Goal: Task Accomplishment & Management: Manage account settings

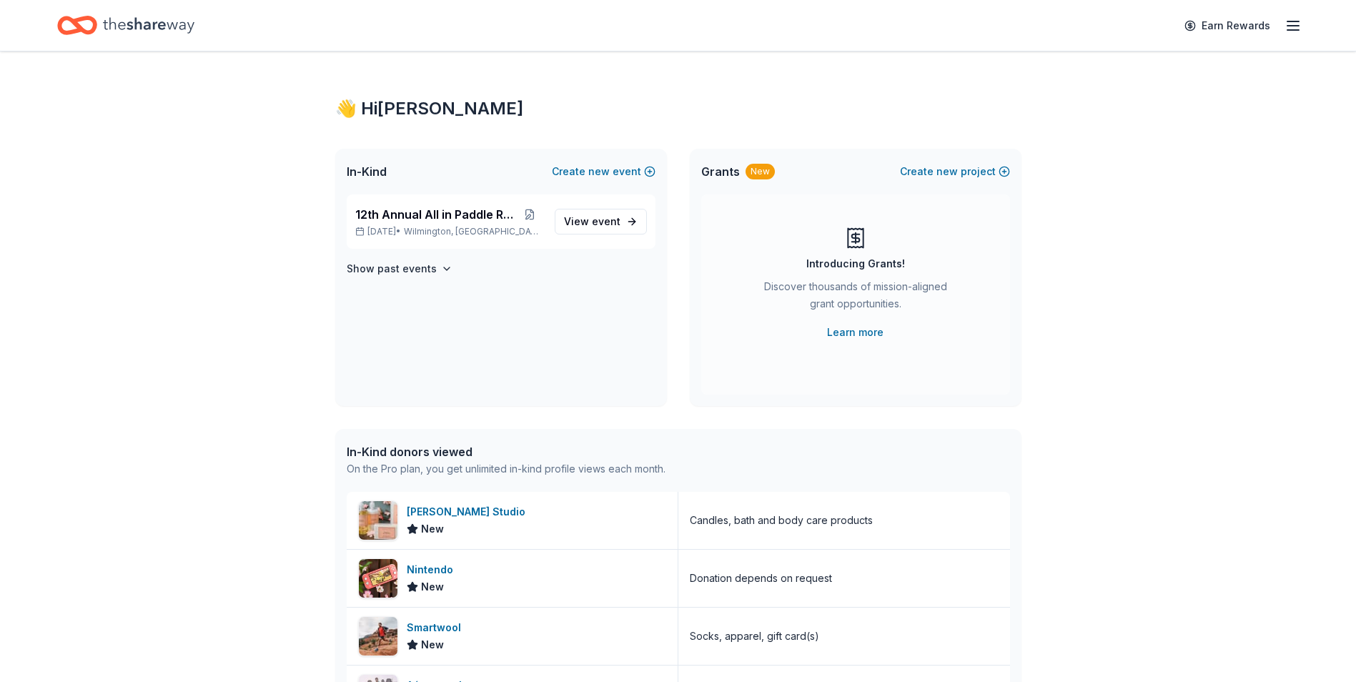
click at [416, 220] on span "12th Annual All in Paddle Raffle" at bounding box center [436, 214] width 162 height 17
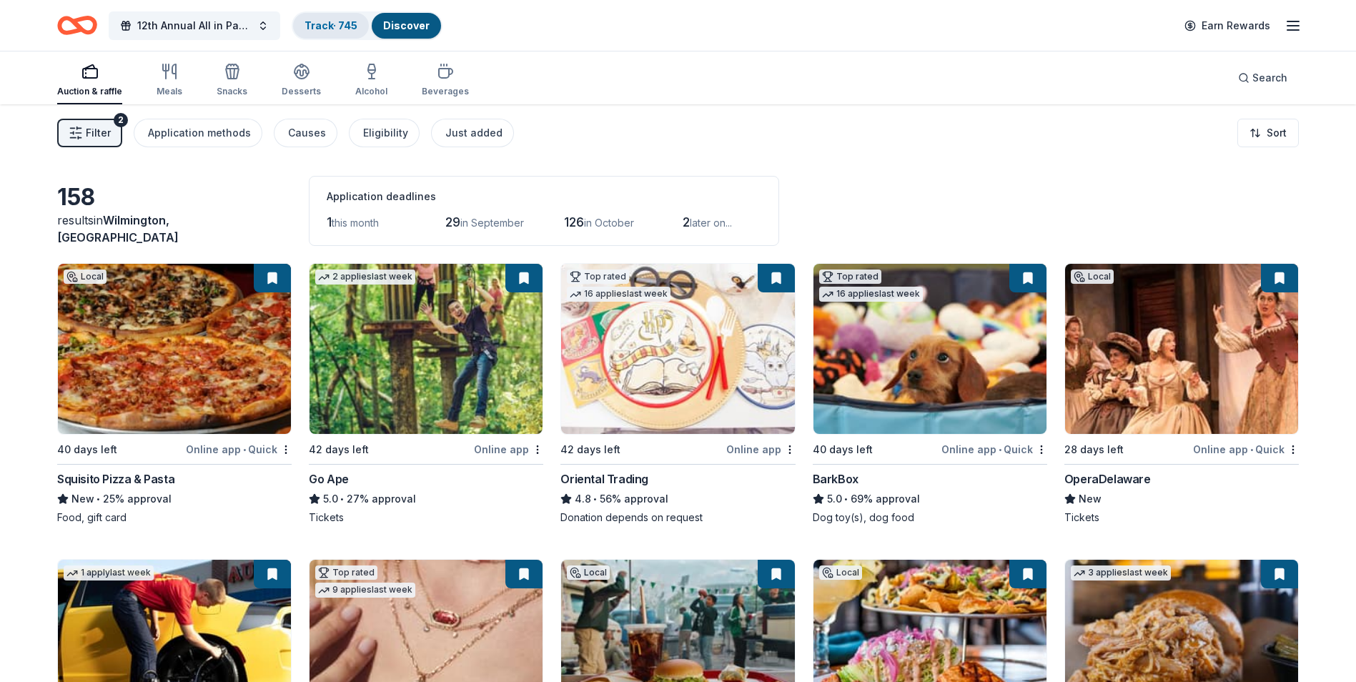
click at [326, 28] on link "Track · 745" at bounding box center [331, 25] width 53 height 12
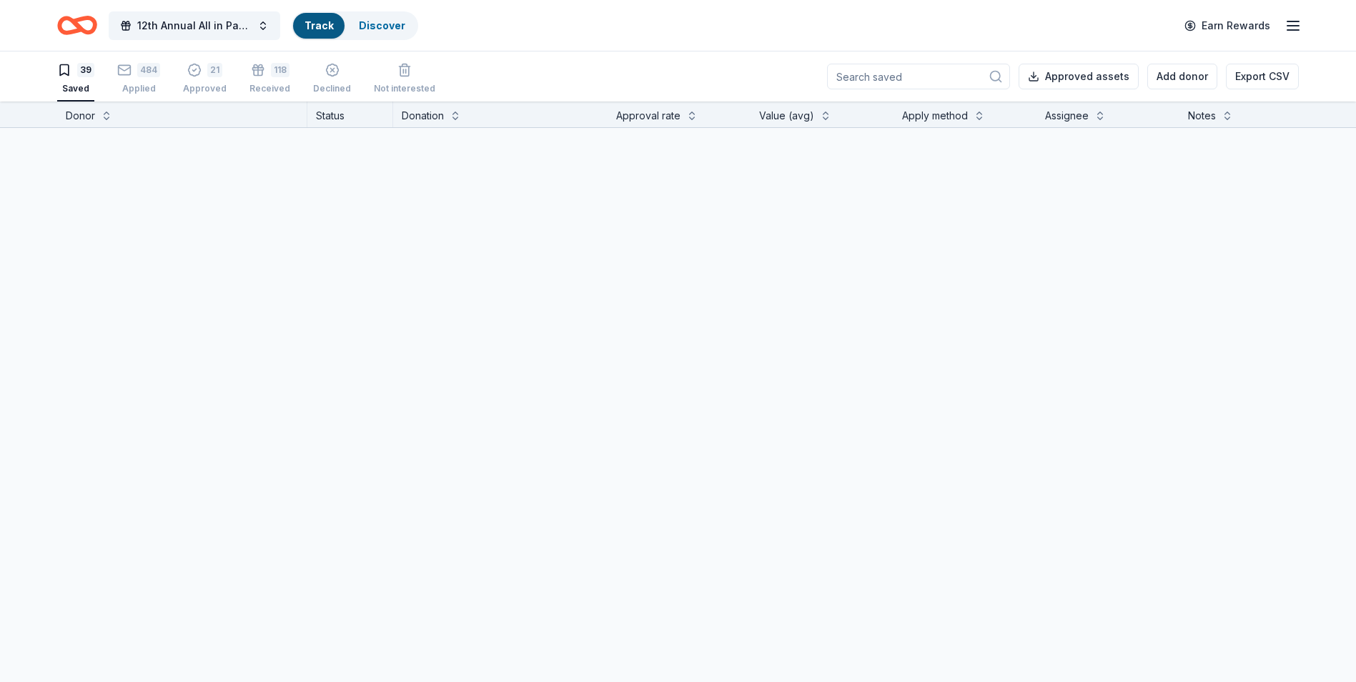
scroll to position [1, 0]
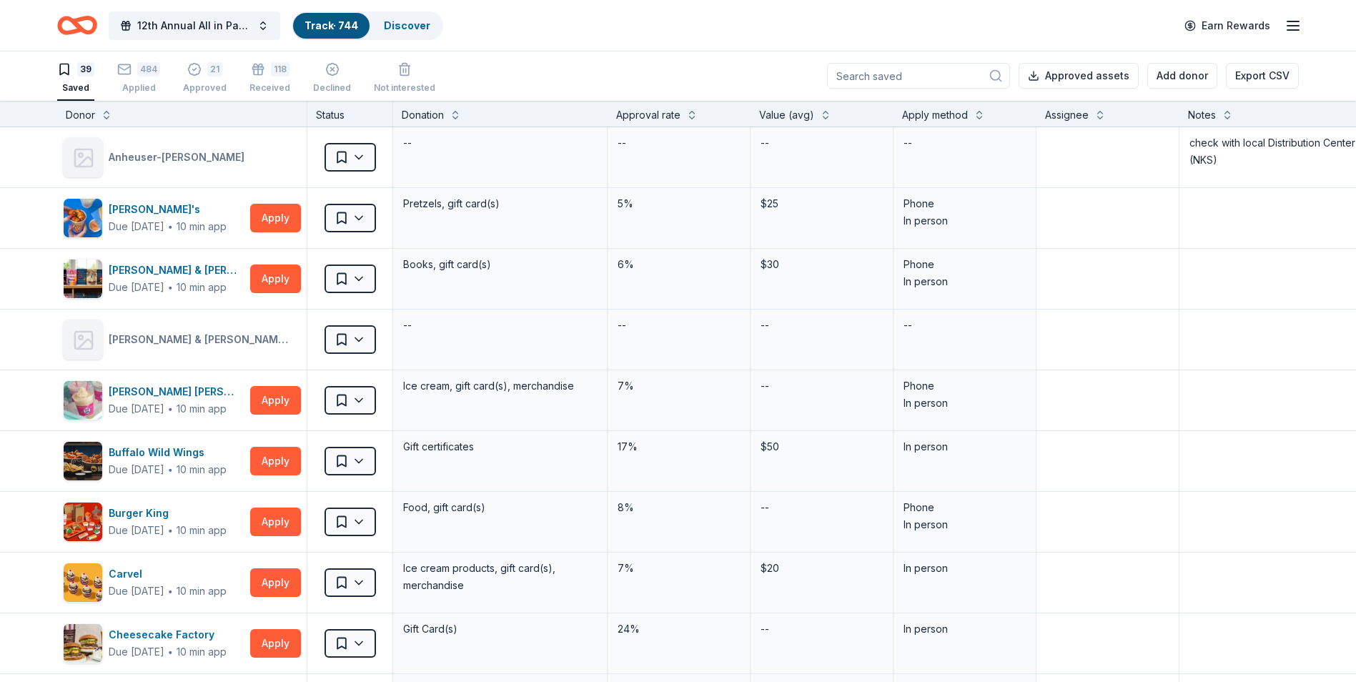
click at [316, 26] on link "Track · 744" at bounding box center [332, 25] width 54 height 12
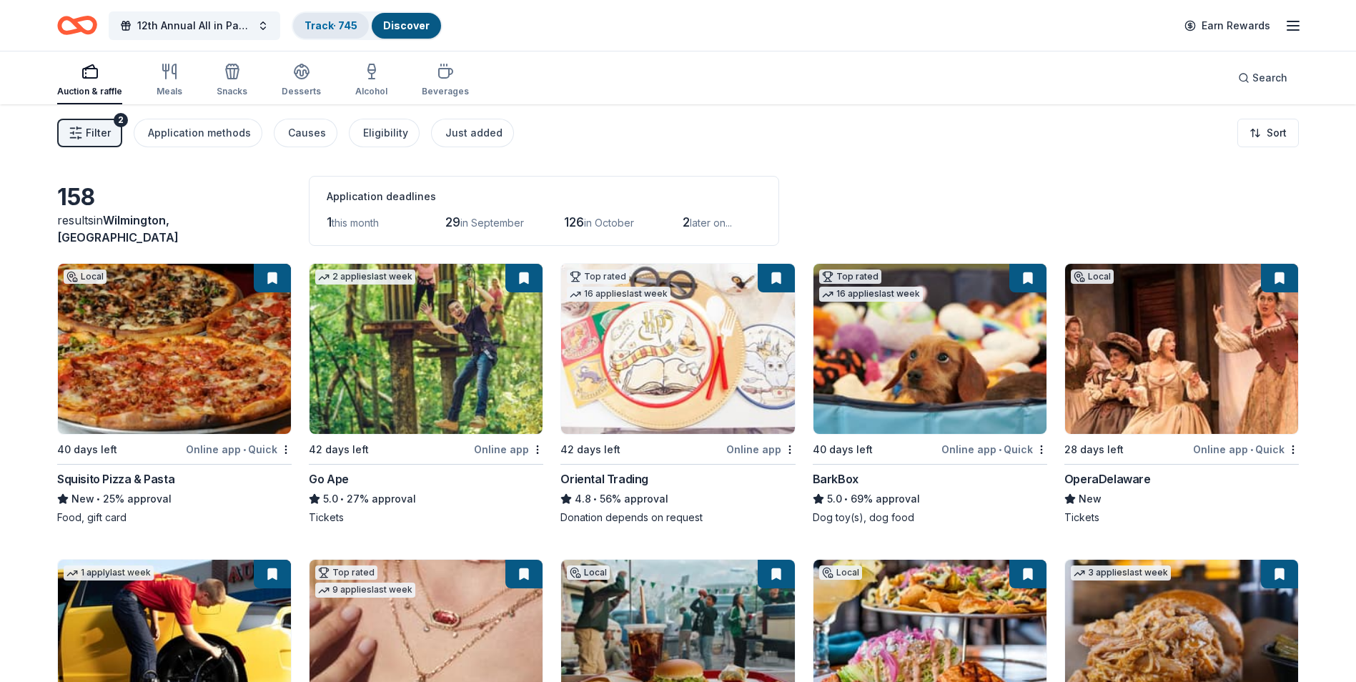
click at [318, 29] on link "Track · 745" at bounding box center [331, 25] width 53 height 12
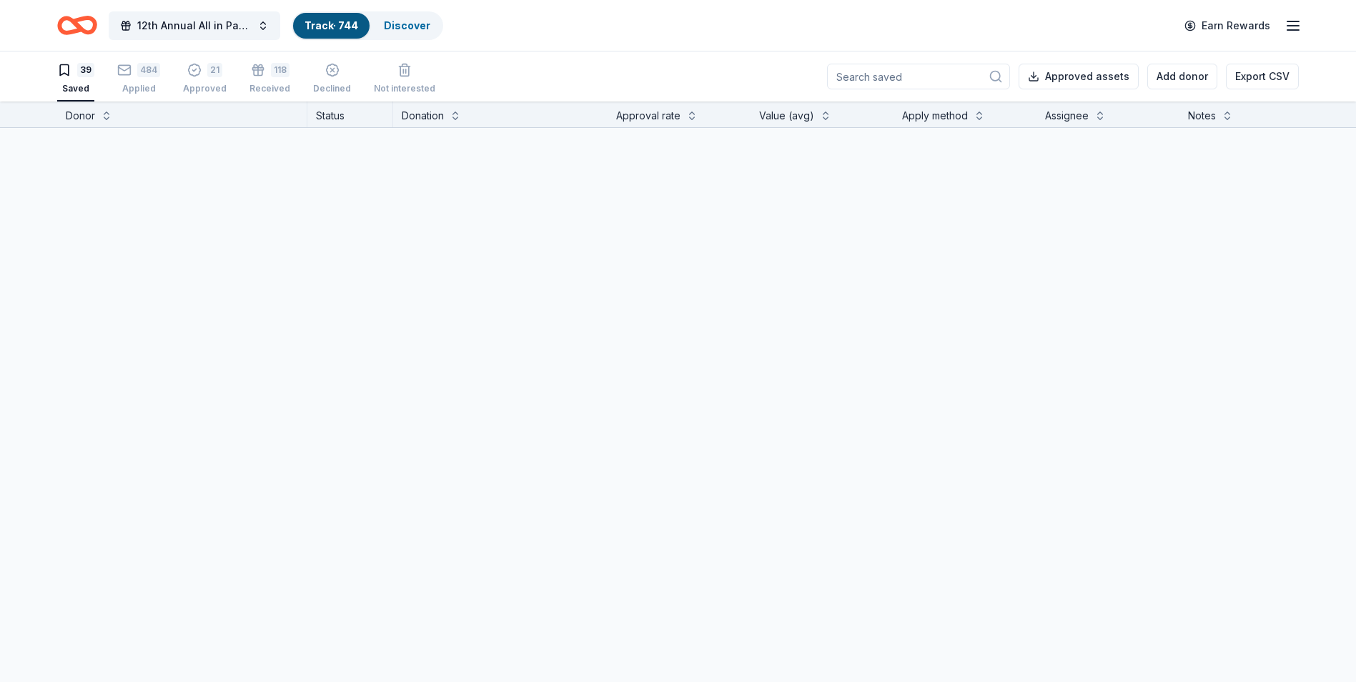
scroll to position [1, 0]
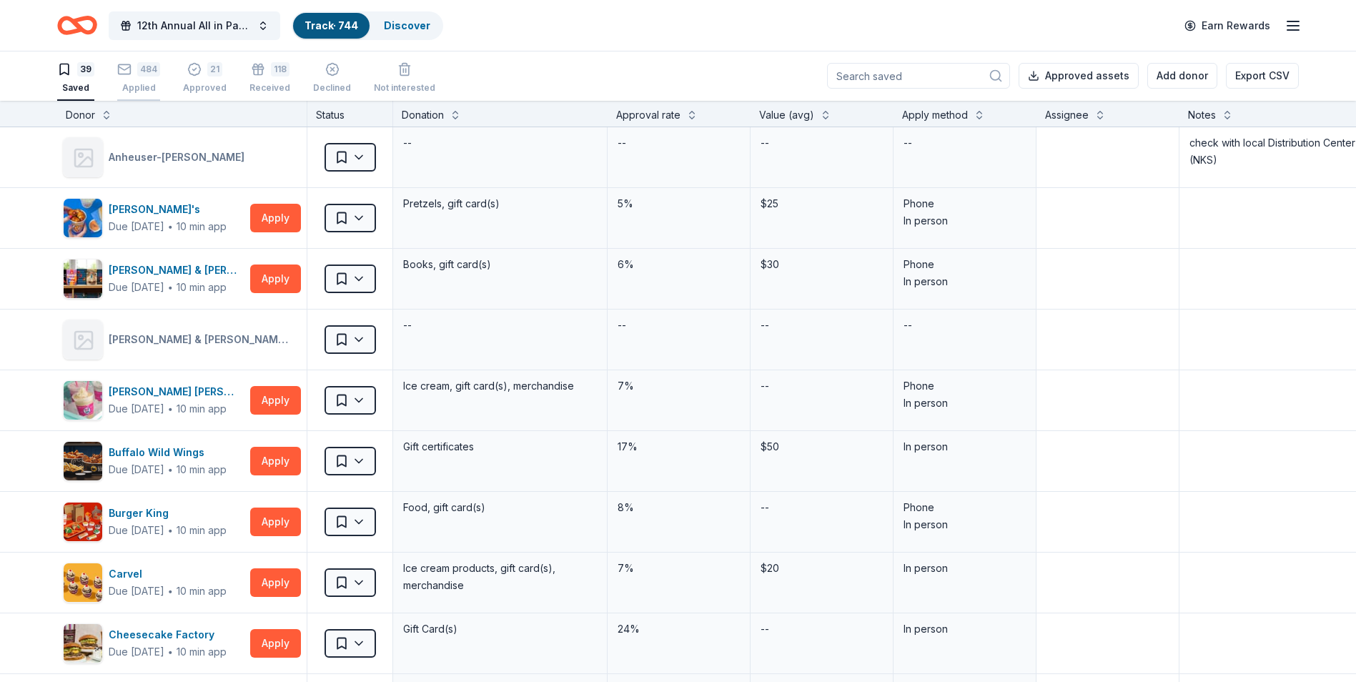
click at [137, 88] on div "Applied" at bounding box center [138, 87] width 43 height 11
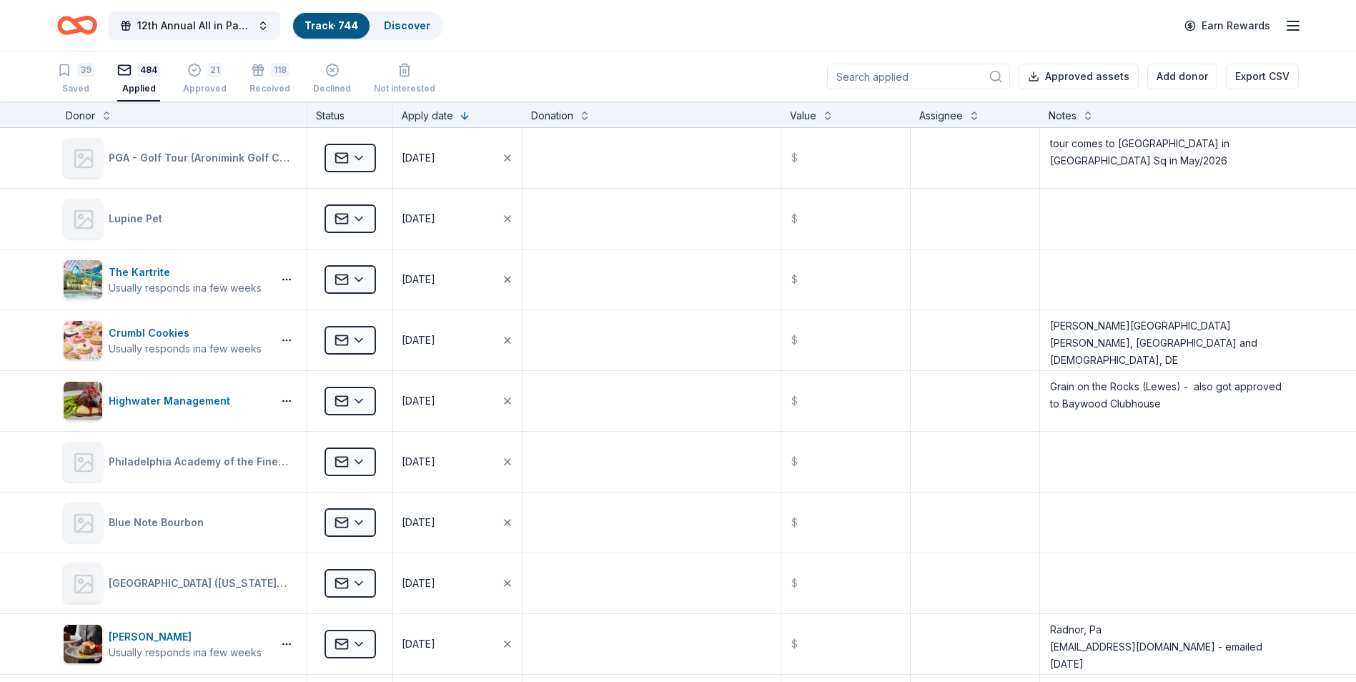
click at [911, 73] on input at bounding box center [918, 77] width 183 height 26
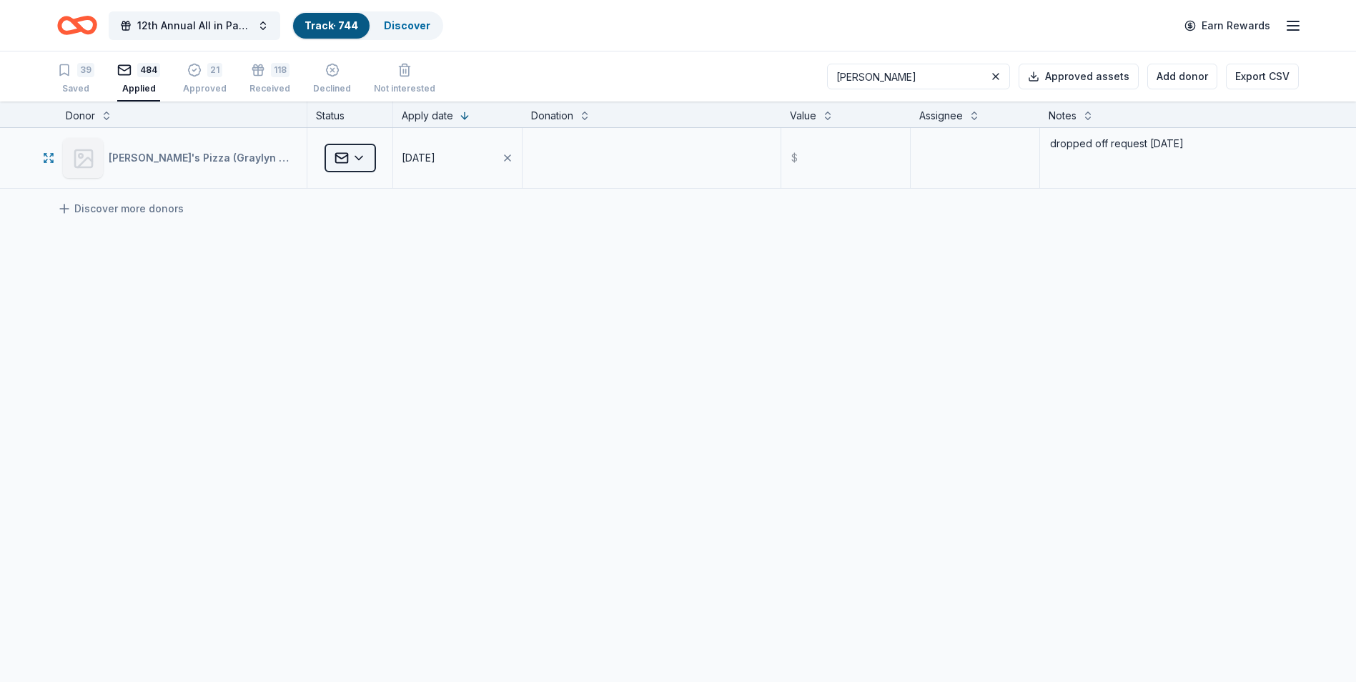
type input "[PERSON_NAME]"
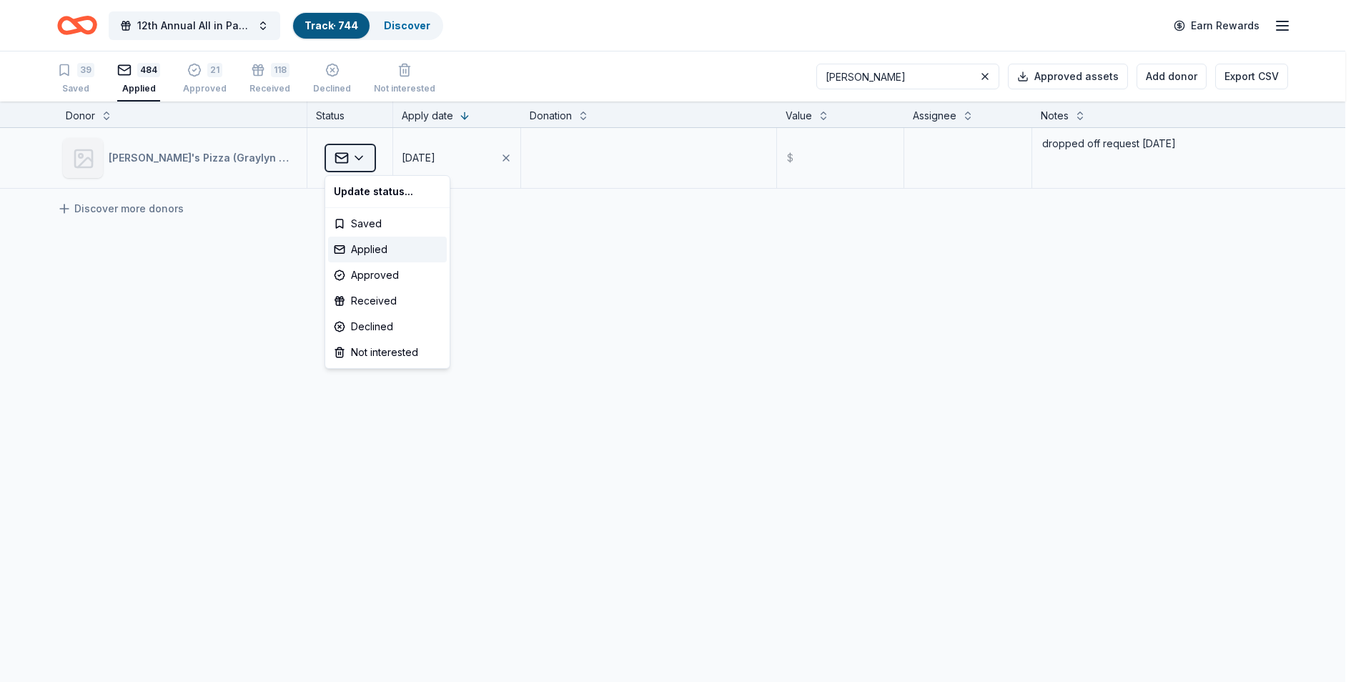
click at [361, 156] on html "12th Annual All in Paddle Raffle Track · 744 Discover Earn Rewards 39 Saved 484…" at bounding box center [678, 341] width 1356 height 682
click at [371, 306] on div "Received" at bounding box center [387, 301] width 119 height 26
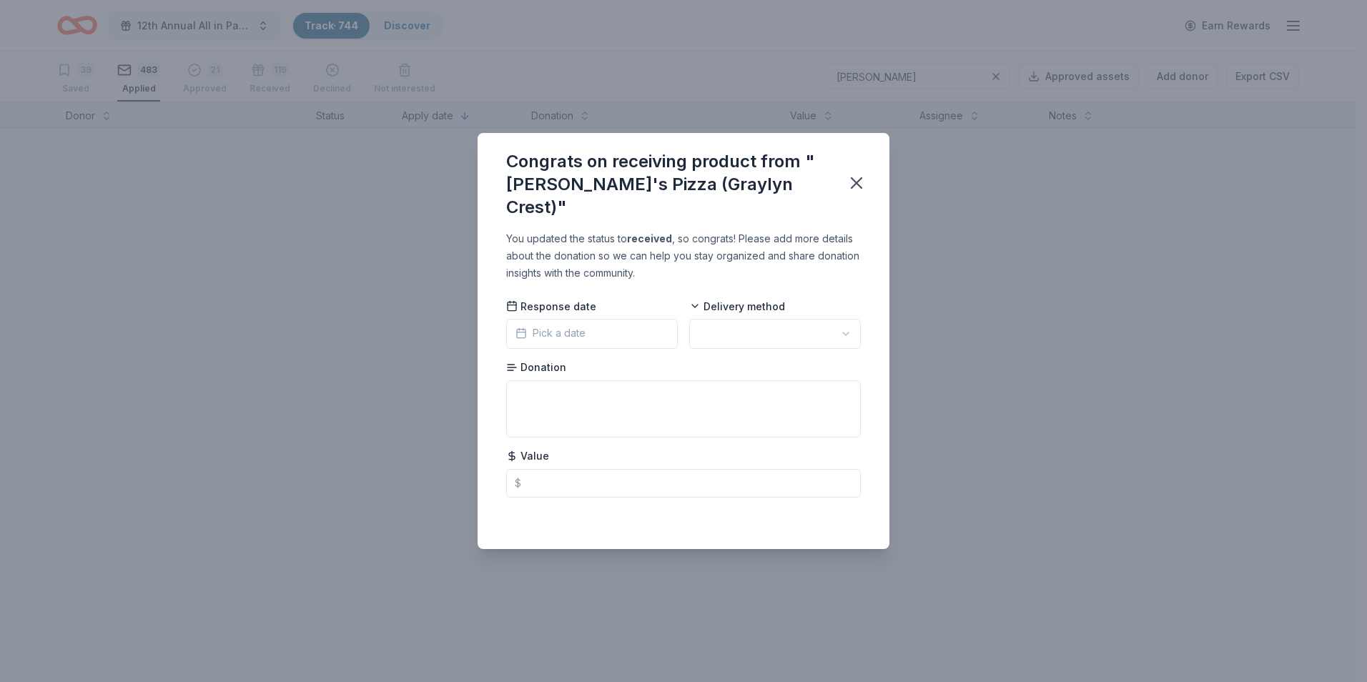
click at [580, 325] on span "Pick a date" at bounding box center [550, 333] width 70 height 17
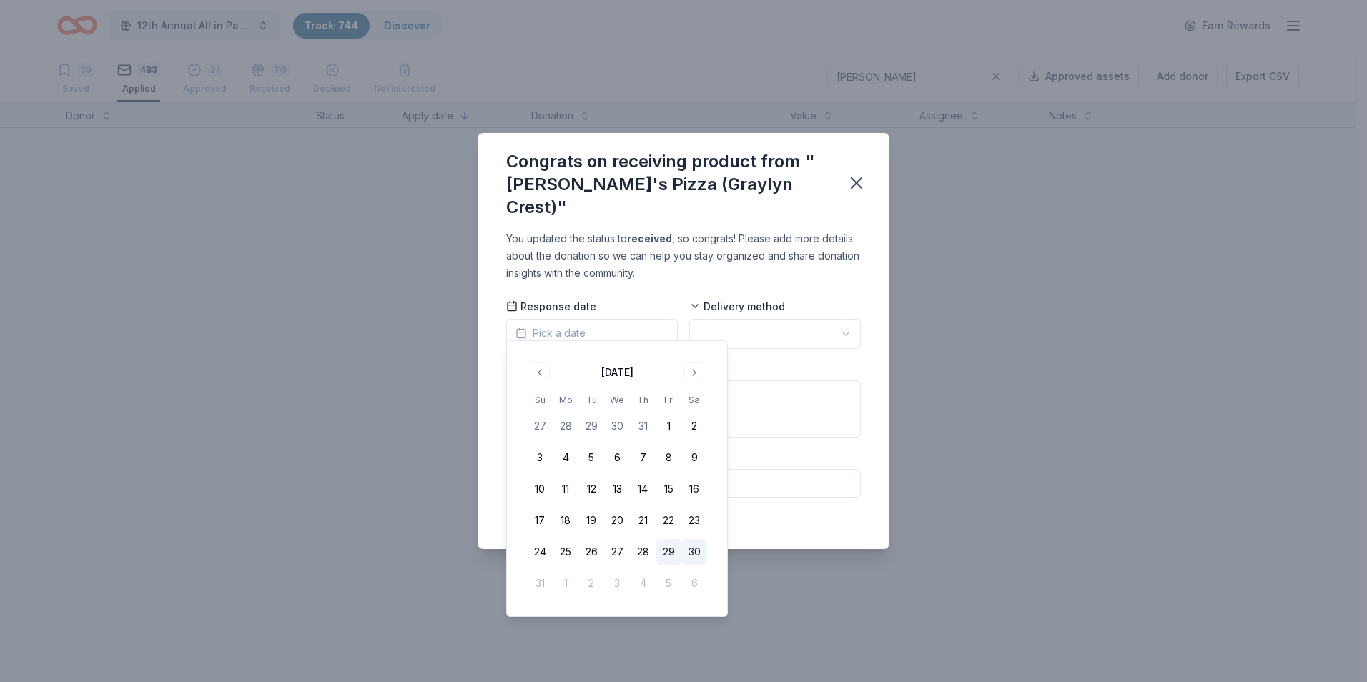
click at [665, 555] on button "29" at bounding box center [668, 552] width 26 height 26
click at [848, 325] on html "12th Annual All in Paddle Raffle Track · 744 Discover Earn Rewards 39 Saved 483…" at bounding box center [683, 341] width 1367 height 682
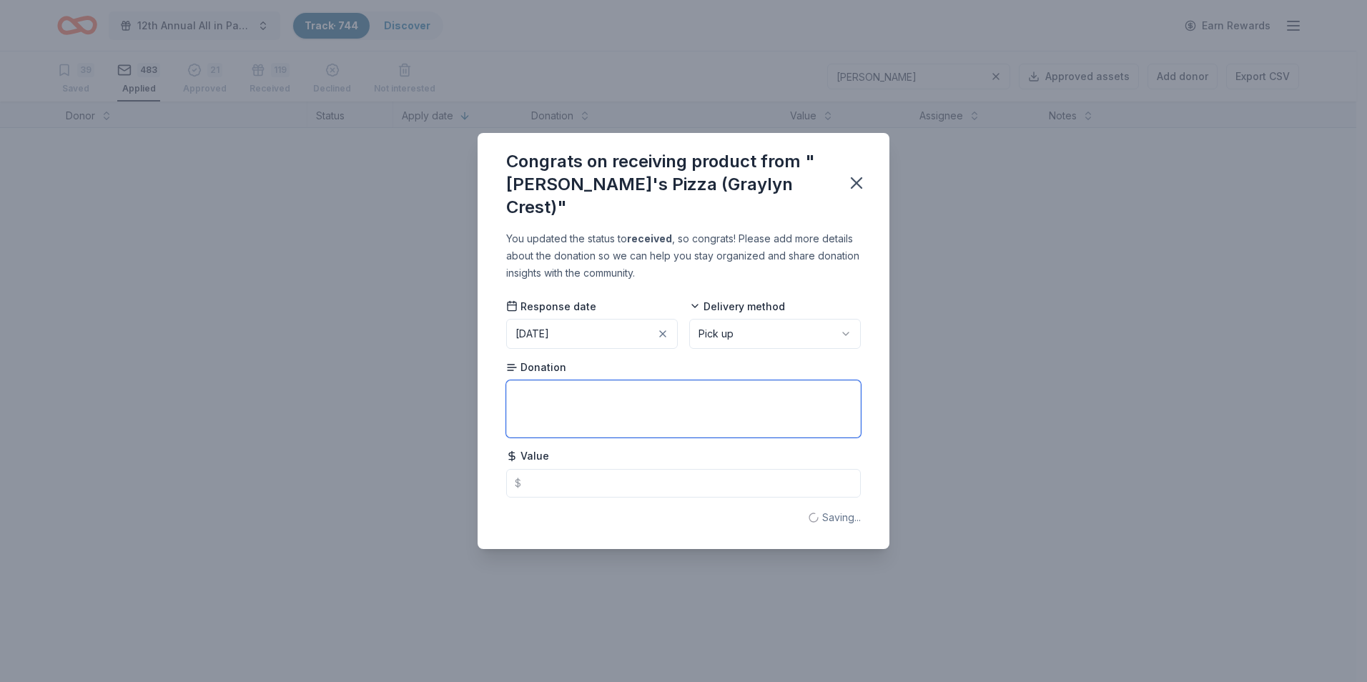
click at [543, 382] on textarea at bounding box center [683, 408] width 355 height 57
type textarea "gift card"
click at [554, 470] on input "text" at bounding box center [683, 483] width 355 height 29
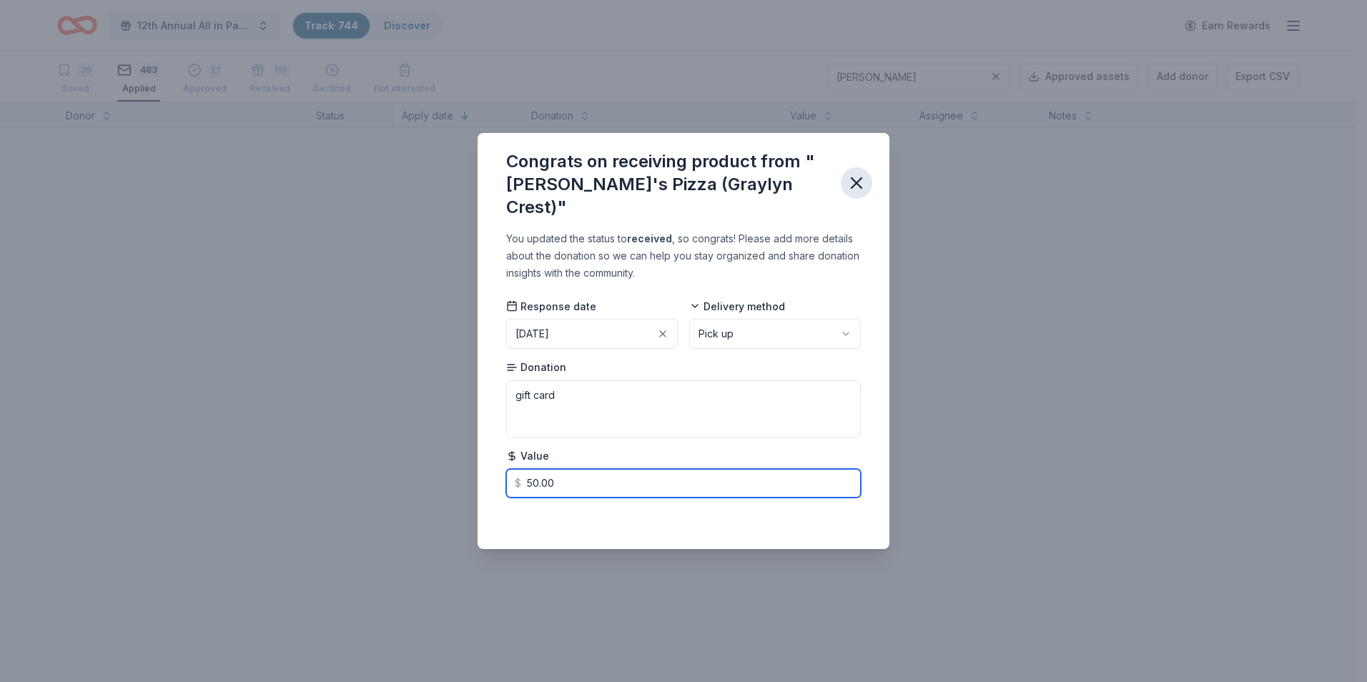
type input "50.00"
click at [856, 184] on icon "button" at bounding box center [856, 183] width 10 height 10
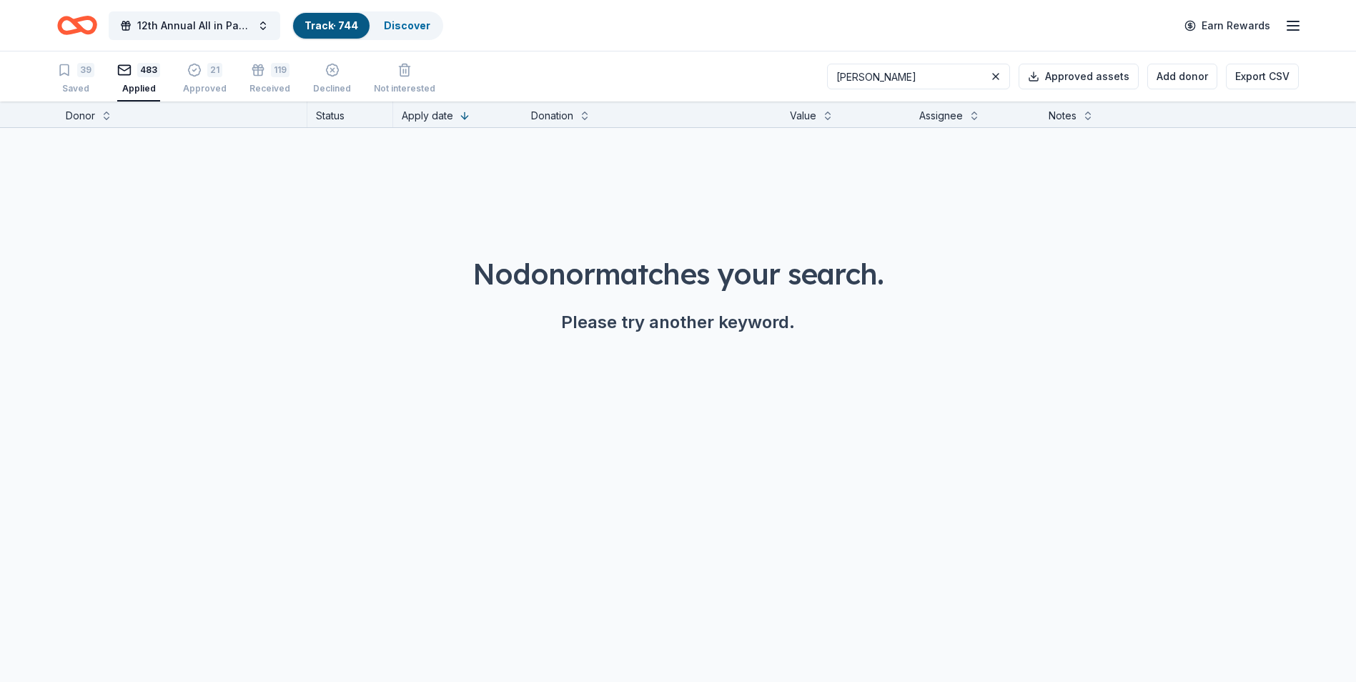
drag, startPoint x: 885, startPoint y: 74, endPoint x: 833, endPoint y: 73, distance: 52.2
click at [833, 73] on div "39 Saved 483 Applied 21 Approved 119 Received Declined Not interested nick Appr…" at bounding box center [678, 76] width 1242 height 50
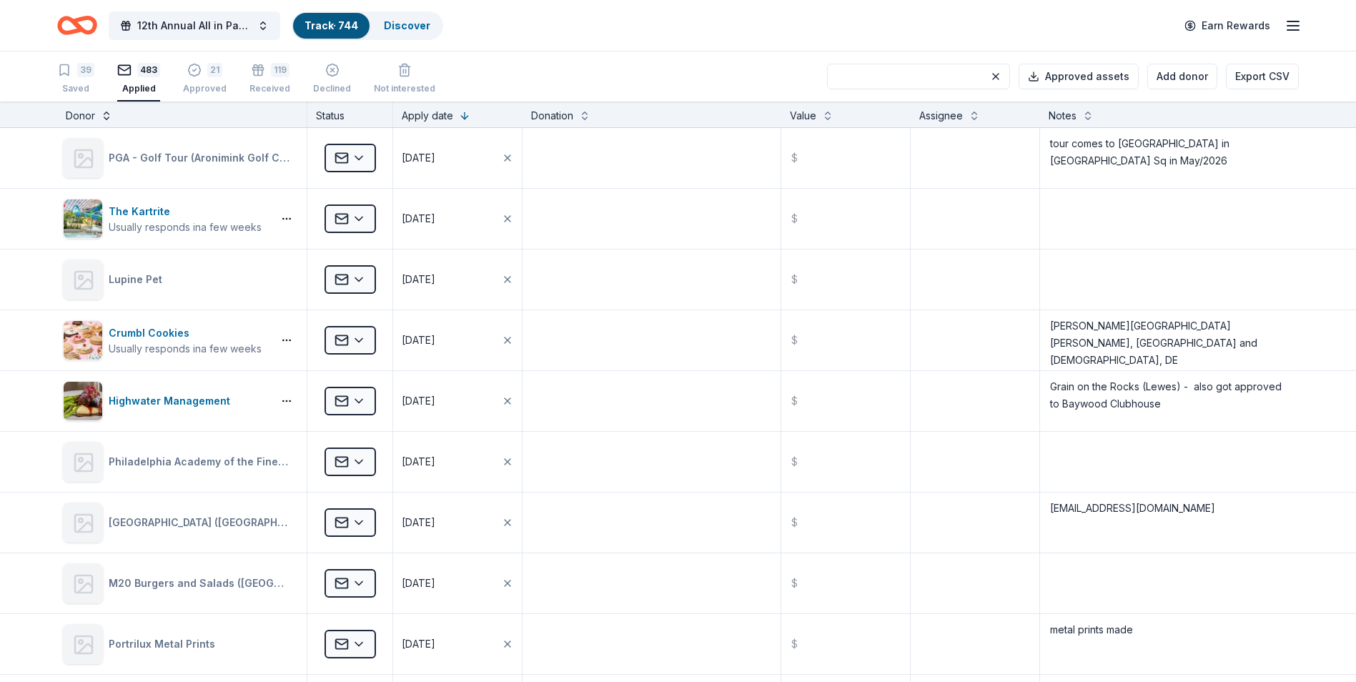
click at [103, 117] on button at bounding box center [106, 114] width 11 height 14
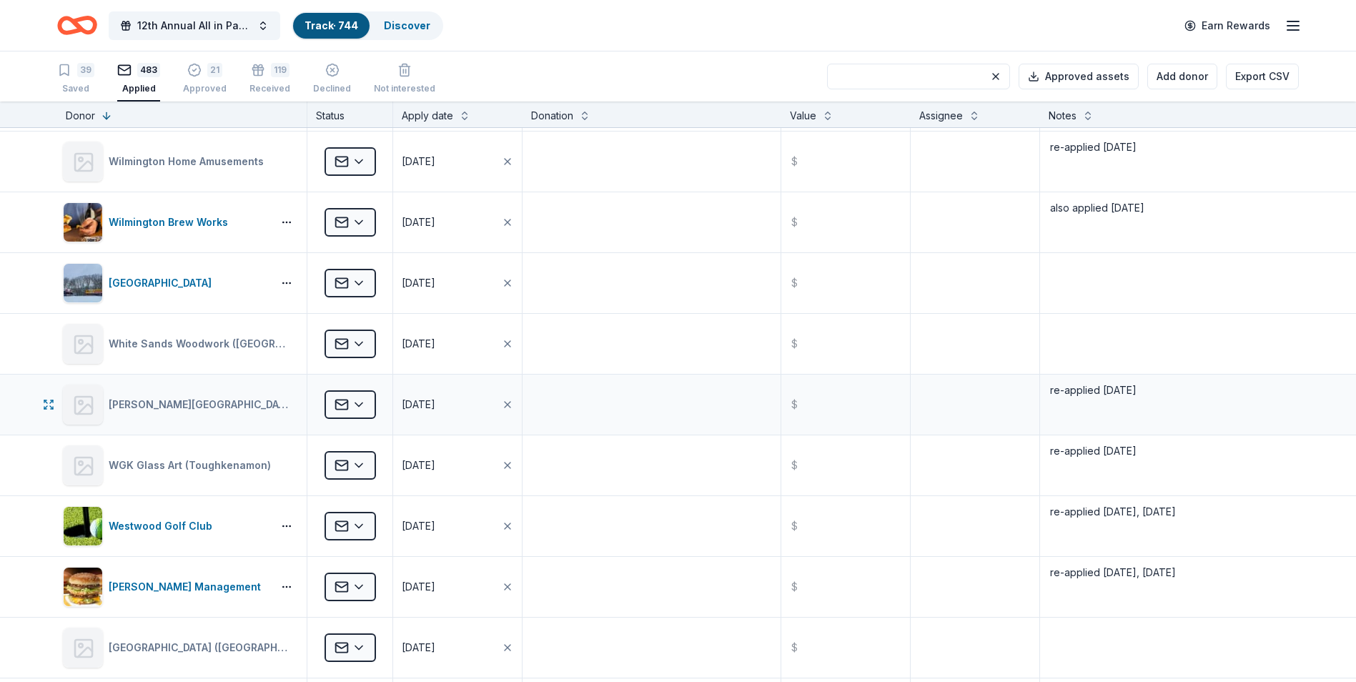
scroll to position [214, 0]
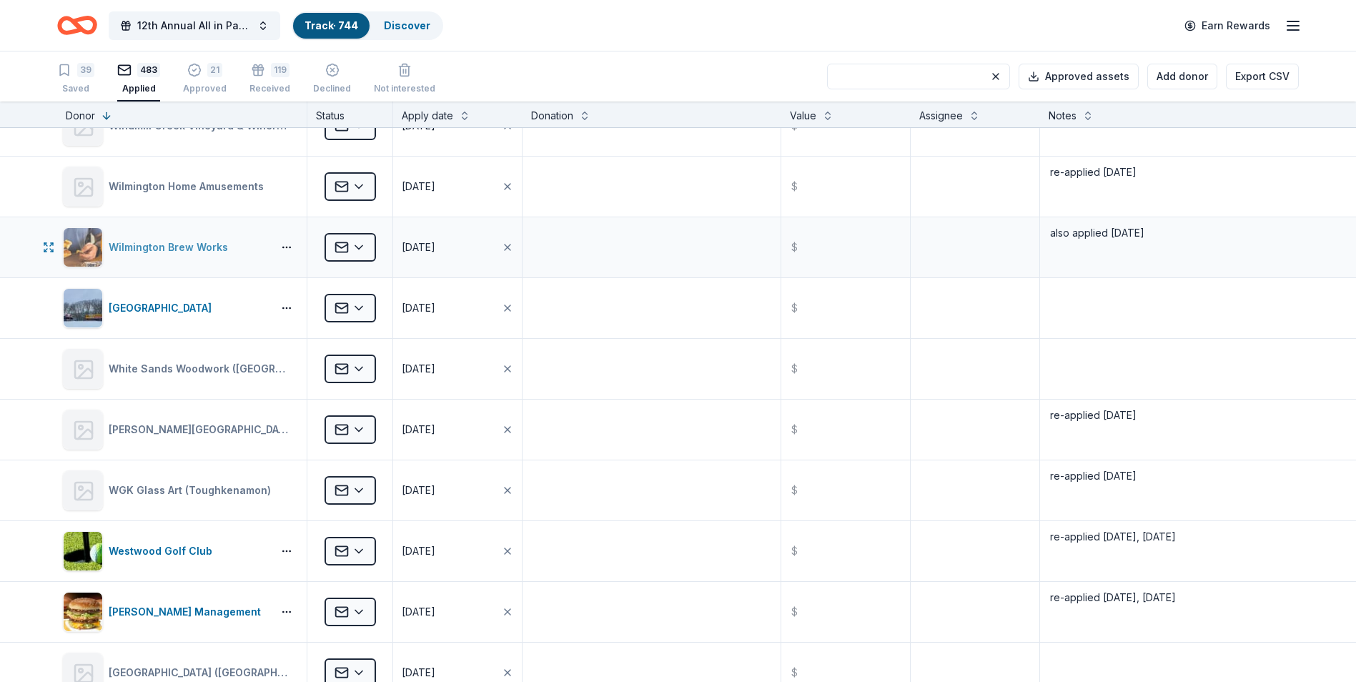
click at [151, 243] on div "Wilmington Brew Works" at bounding box center [171, 247] width 125 height 17
click at [1156, 232] on textarea "also applied [DATE]" at bounding box center [1169, 247] width 256 height 57
type textarea "also applied [DATE], [DATE]"
click at [1161, 322] on textarea at bounding box center [1169, 307] width 256 height 57
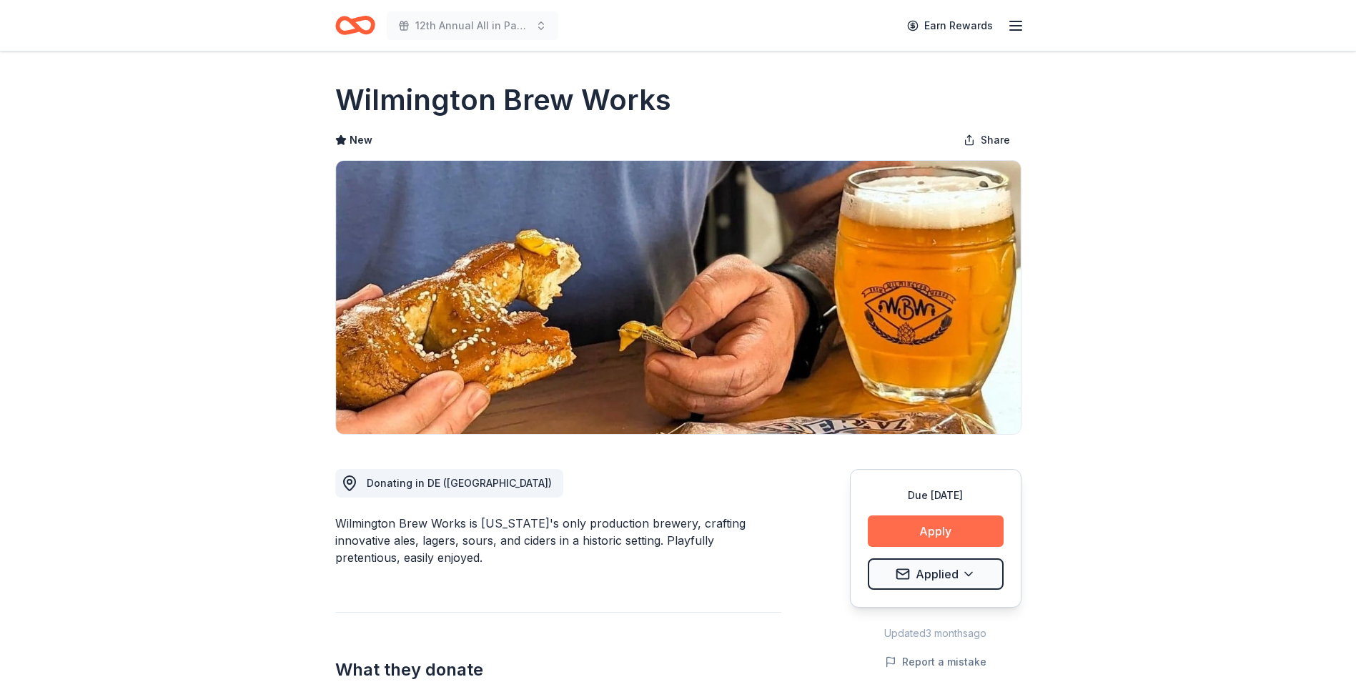
click at [926, 528] on button "Apply" at bounding box center [936, 530] width 136 height 31
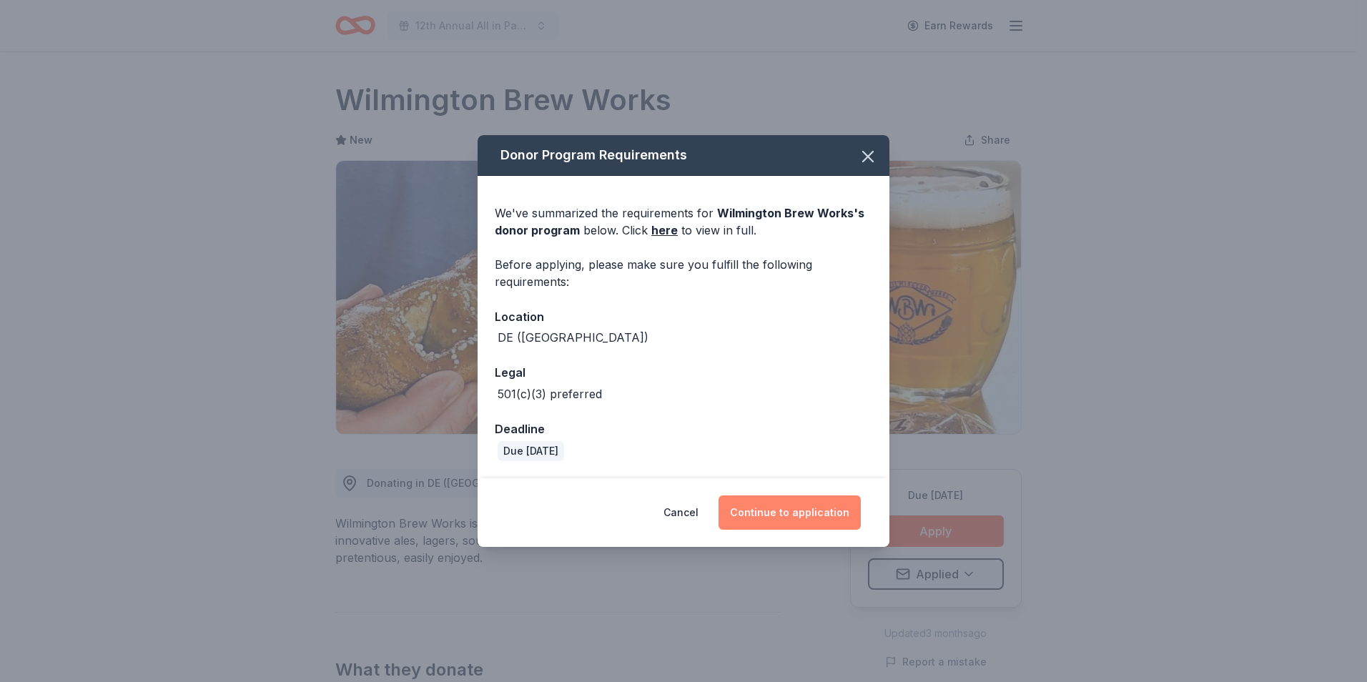
click at [784, 510] on button "Continue to application" at bounding box center [789, 512] width 142 height 34
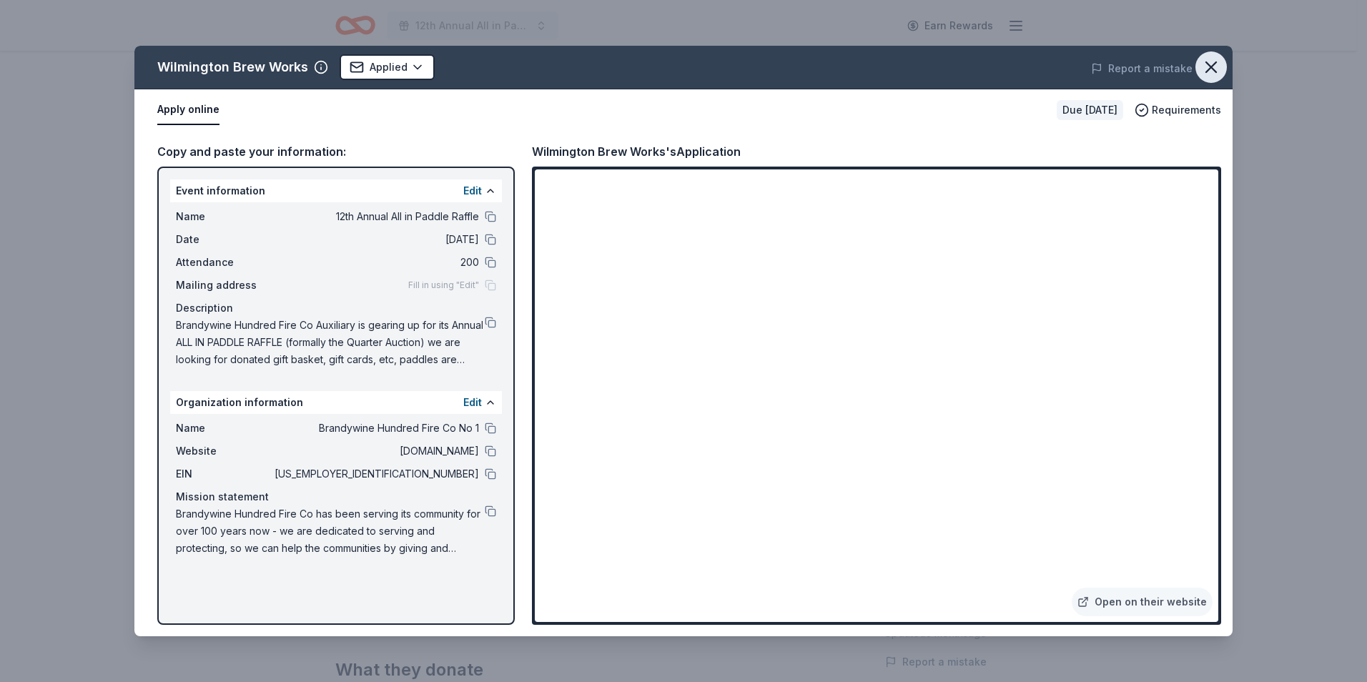
click at [1213, 66] on icon "button" at bounding box center [1211, 67] width 20 height 20
